Goal: Task Accomplishment & Management: Manage account settings

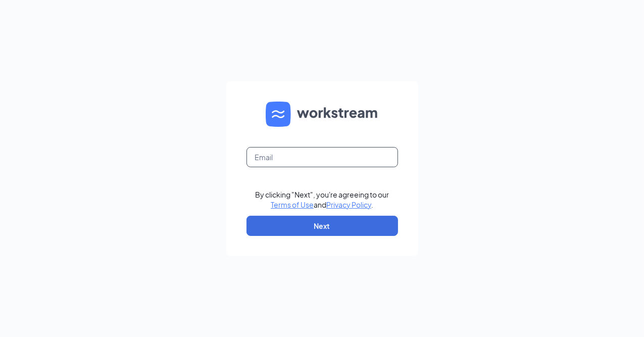
drag, startPoint x: 294, startPoint y: 155, endPoint x: 368, endPoint y: 145, distance: 75.5
click at [294, 155] on input "text" at bounding box center [323, 157] width 152 height 20
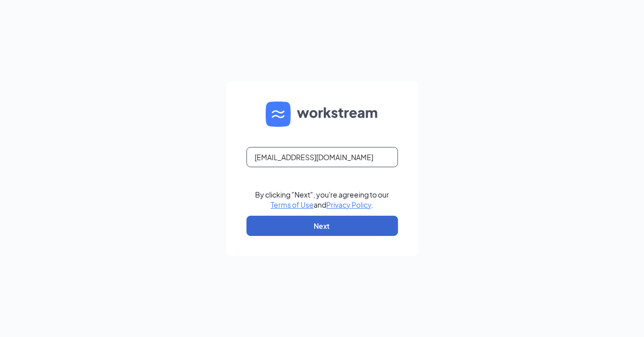
type input "msmith@aceatvinc.com"
click at [321, 222] on button "Next" at bounding box center [323, 226] width 152 height 20
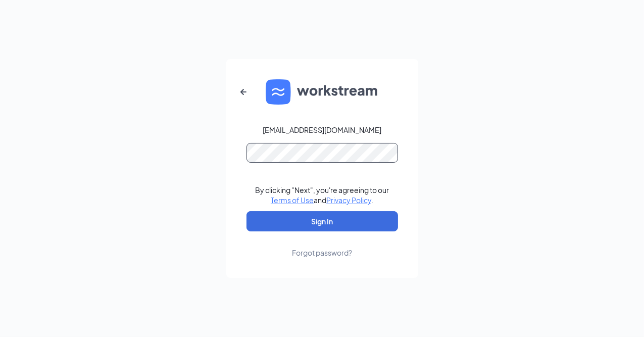
click at [247, 211] on button "Sign In" at bounding box center [323, 221] width 152 height 20
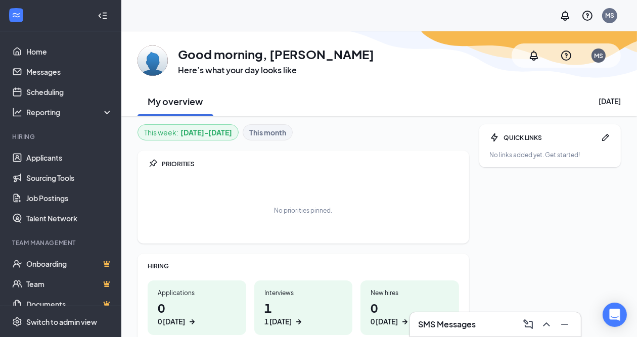
click at [268, 304] on h1 "1 1 today" at bounding box center [303, 313] width 78 height 28
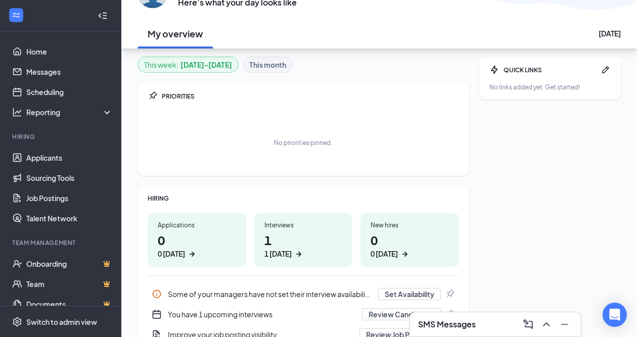
scroll to position [51, 0]
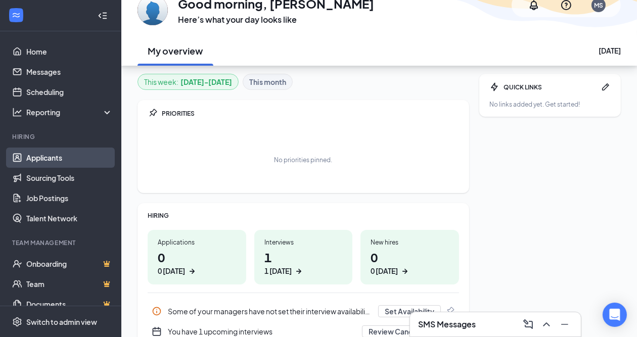
click at [42, 154] on link "Applicants" at bounding box center [69, 158] width 86 height 20
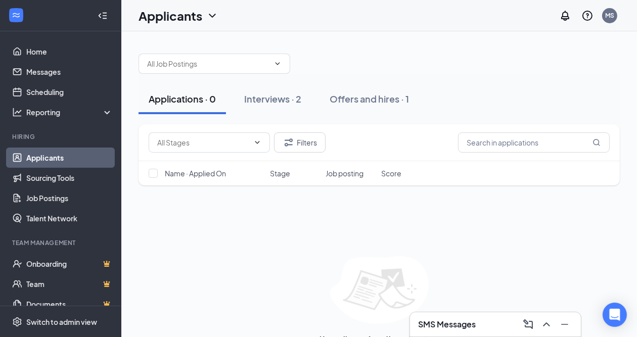
click at [42, 154] on link "Applicants" at bounding box center [69, 158] width 86 height 20
click at [262, 96] on div "Interviews · 2" at bounding box center [272, 99] width 57 height 13
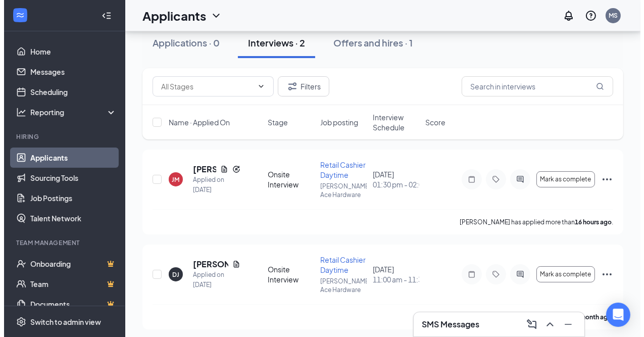
scroll to position [60, 0]
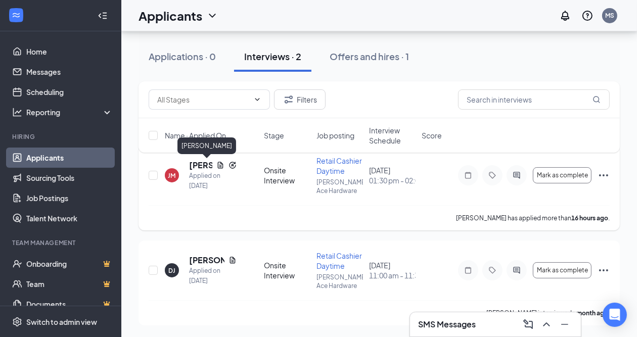
click at [198, 164] on h5 "Jordynn Miles" at bounding box center [200, 165] width 23 height 11
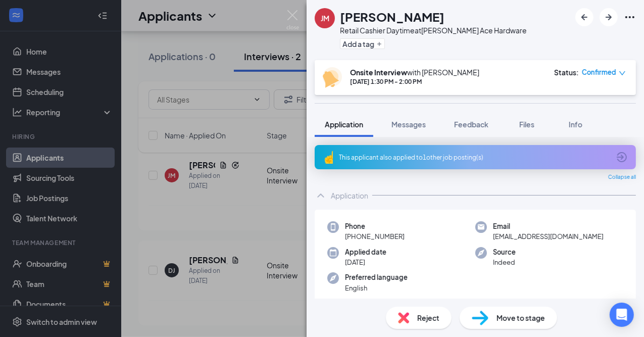
click at [434, 153] on div "This applicant also applied to 1 other job posting(s)" at bounding box center [474, 157] width 271 height 9
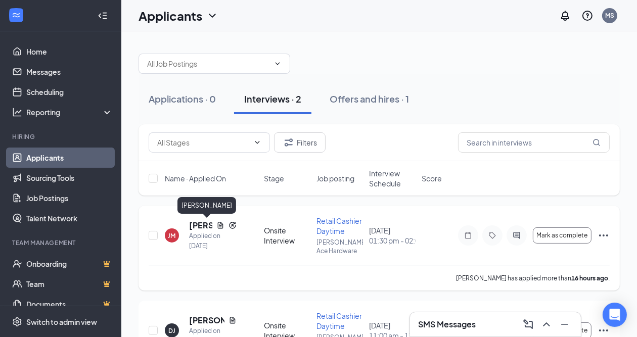
click at [197, 228] on h5 "[PERSON_NAME]" at bounding box center [200, 225] width 23 height 11
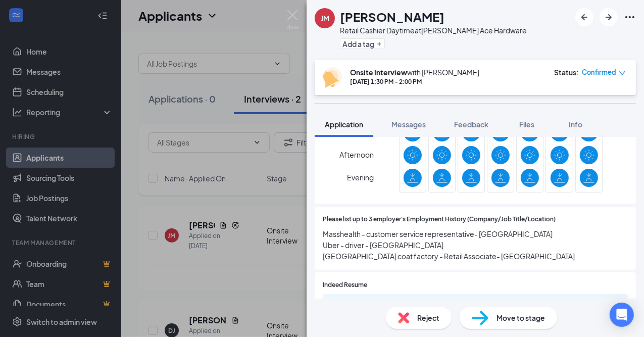
scroll to position [657, 0]
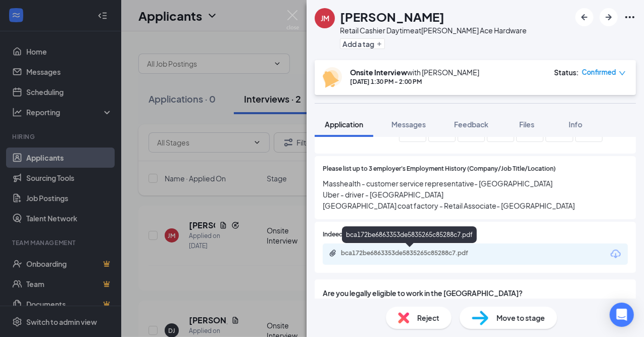
click at [412, 249] on div "bca172be6863353de5835265c85288c7.pdf" at bounding box center [412, 253] width 142 height 8
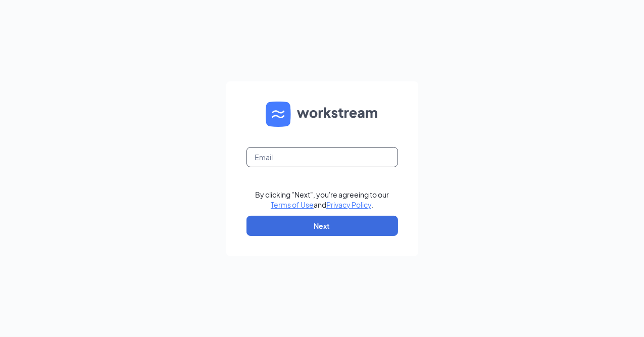
click at [280, 155] on input "text" at bounding box center [323, 157] width 152 height 20
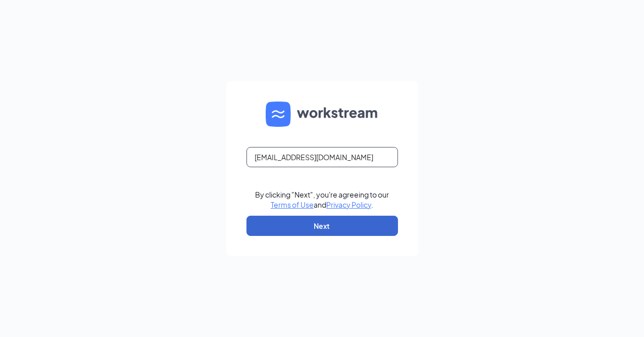
type input "msmith@aceatvinc.com"
click at [314, 222] on button "Next" at bounding box center [323, 226] width 152 height 20
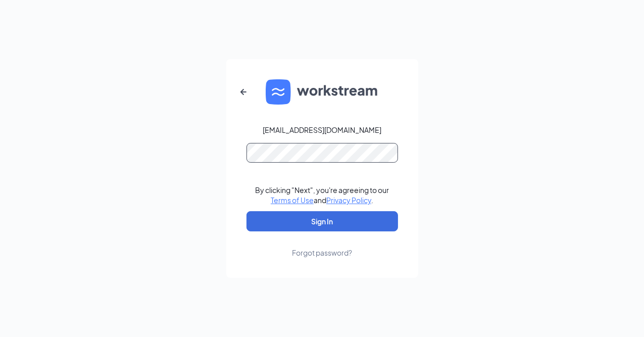
click at [247, 211] on button "Sign In" at bounding box center [323, 221] width 152 height 20
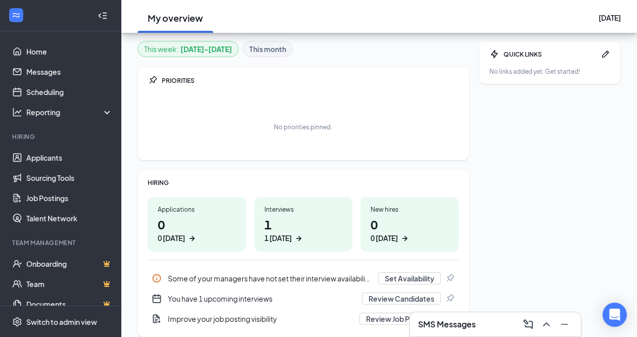
scroll to position [101, 0]
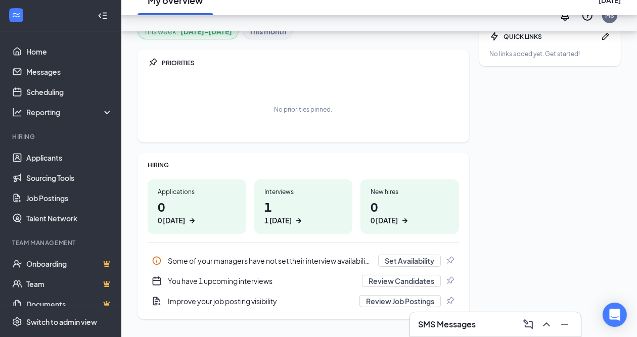
click at [218, 279] on div "You have 1 upcoming interviews" at bounding box center [262, 281] width 188 height 10
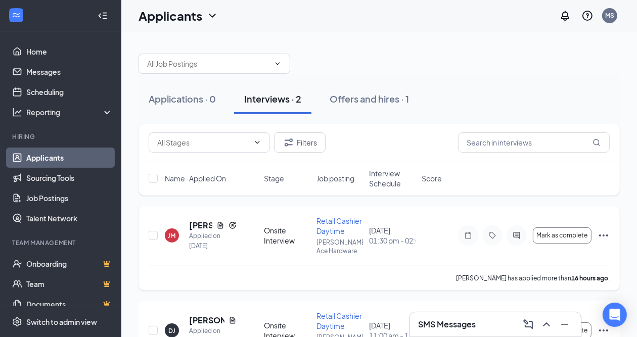
click at [328, 220] on span "Retail Cashier Daytime" at bounding box center [338, 225] width 45 height 19
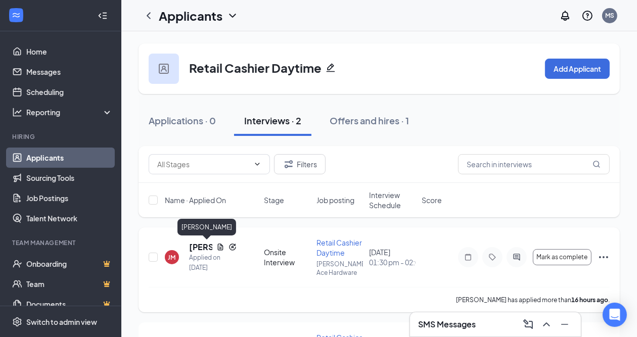
click at [200, 242] on h5 "[PERSON_NAME]" at bounding box center [200, 247] width 23 height 11
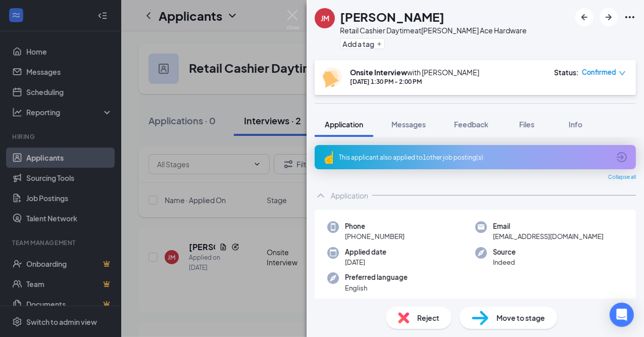
click at [426, 316] on span "Reject" at bounding box center [429, 317] width 22 height 11
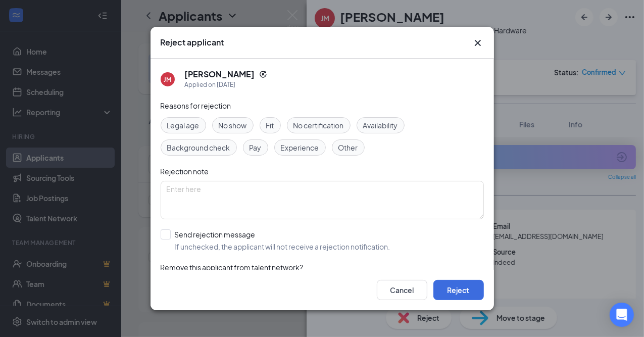
click at [344, 143] on span "Other" at bounding box center [349, 147] width 20 height 11
click at [210, 193] on textarea at bounding box center [323, 200] width 324 height 38
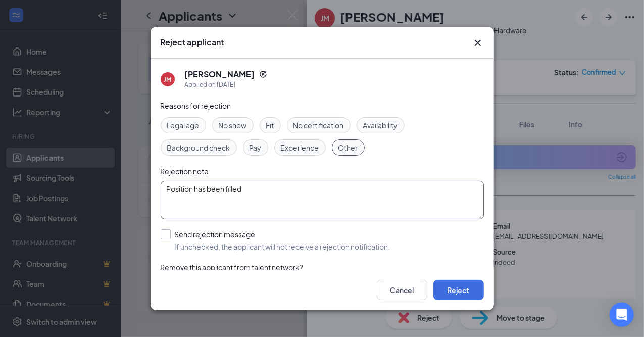
type textarea "Position has been filled"
click at [163, 235] on input "Send rejection message If unchecked, the applicant will not receive a rejection…" at bounding box center [276, 240] width 230 height 22
checkbox input "true"
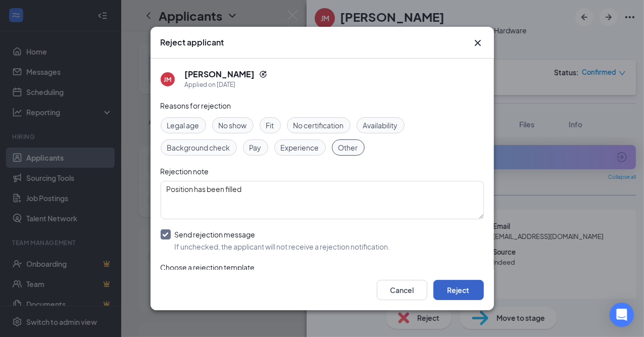
click at [458, 287] on button "Reject" at bounding box center [459, 290] width 51 height 20
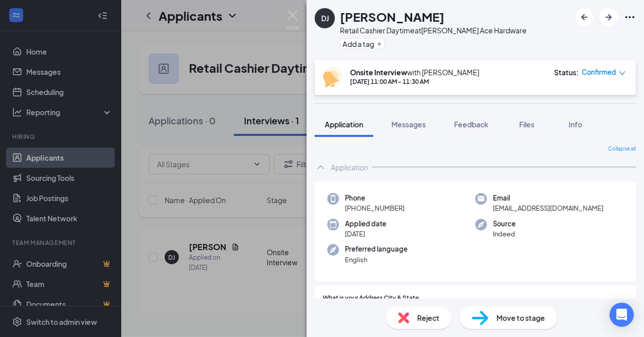
click at [431, 318] on span "Reject" at bounding box center [429, 317] width 22 height 11
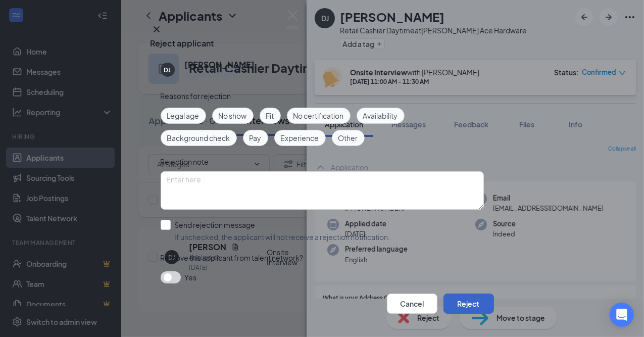
click at [467, 294] on button "Reject" at bounding box center [469, 304] width 51 height 20
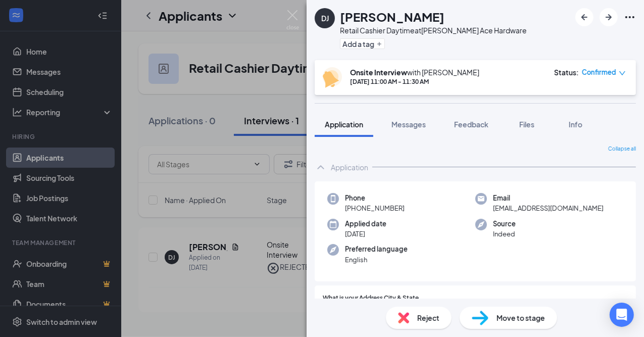
click at [133, 107] on div "DJ Dominic Jeter Retail Cashier Daytime at Swartz Ace Hardware Add a tag Onsite…" at bounding box center [322, 168] width 644 height 337
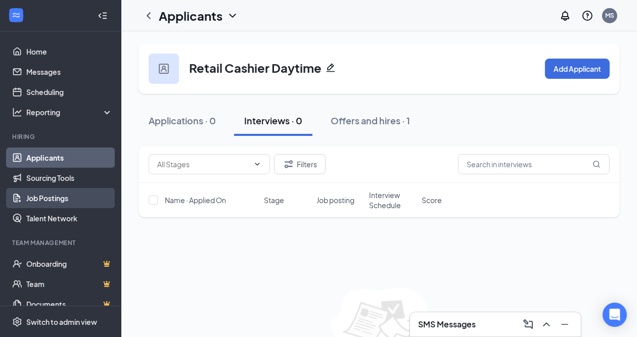
click at [74, 194] on link "Job Postings" at bounding box center [69, 198] width 86 height 20
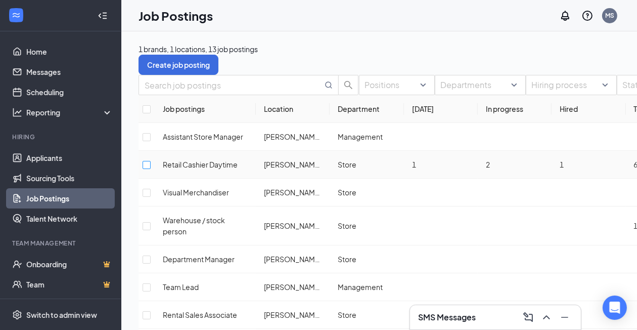
click at [151, 169] on input "checkbox" at bounding box center [147, 165] width 8 height 8
checkbox input "true"
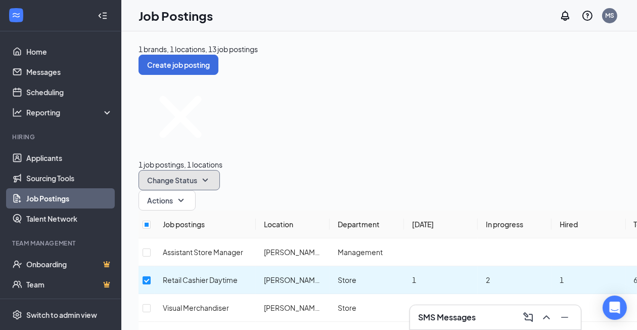
click at [220, 170] on button "Change Status" at bounding box center [179, 180] width 81 height 20
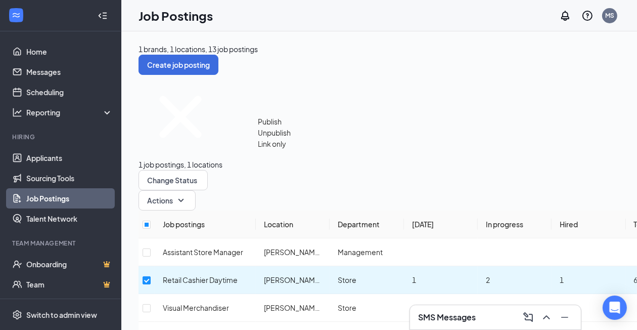
click at [291, 137] on span "Unpublish" at bounding box center [274, 132] width 33 height 9
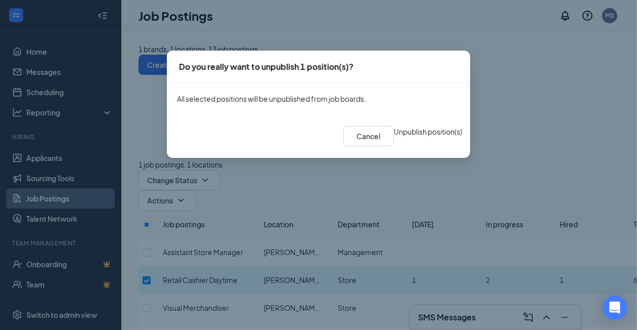
click at [394, 137] on button "Unpublish position(s)" at bounding box center [428, 131] width 68 height 11
